Goal: Use online tool/utility: Utilize a website feature to perform a specific function

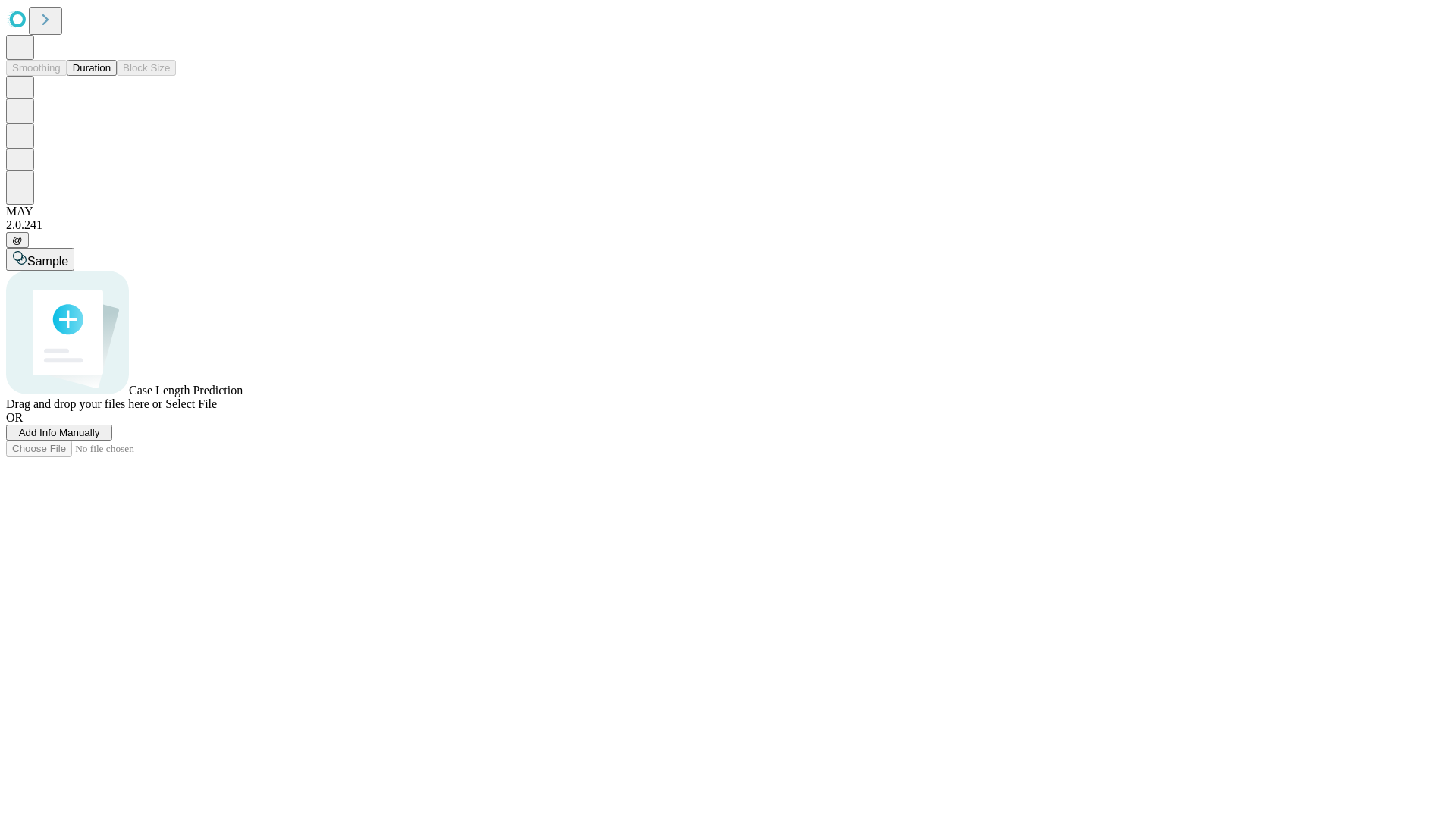
click at [111, 76] on button "Duration" at bounding box center [92, 68] width 50 height 16
click at [68, 255] on span "Sample" at bounding box center [48, 261] width 41 height 13
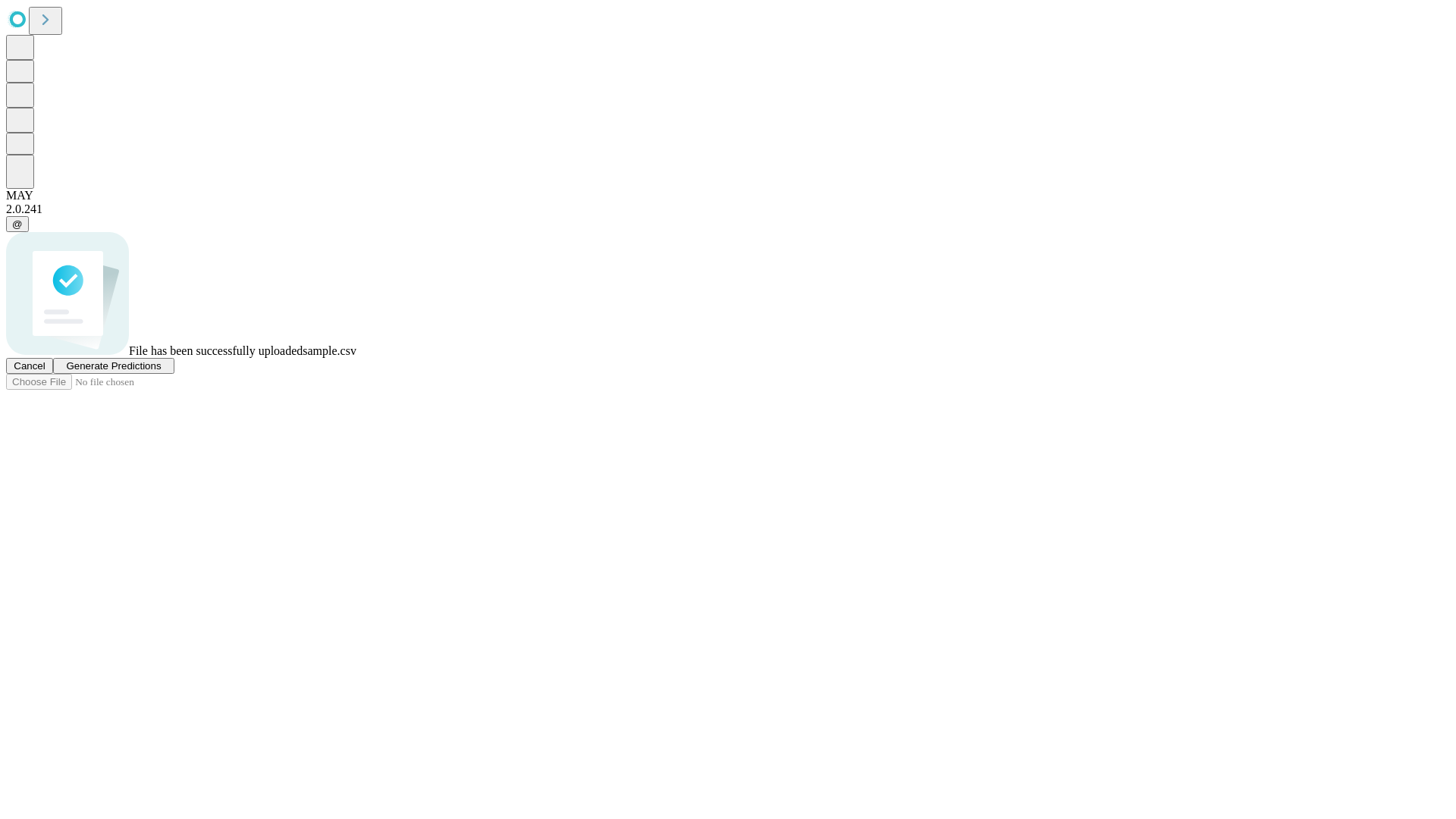
click at [161, 372] on span "Generate Predictions" at bounding box center [114, 366] width 95 height 11
